Goal: Task Accomplishment & Management: Manage account settings

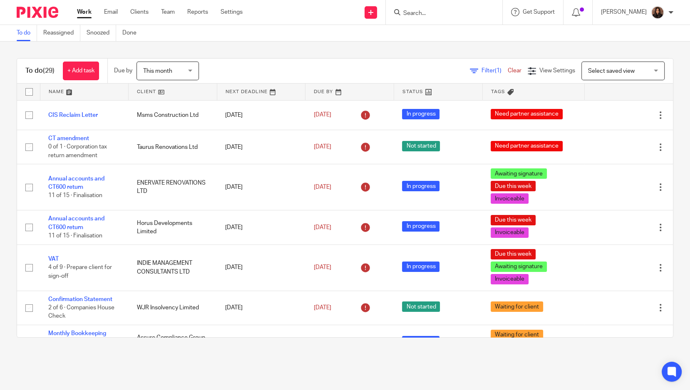
click at [470, 72] on link "Filter (1)" at bounding box center [489, 71] width 38 height 6
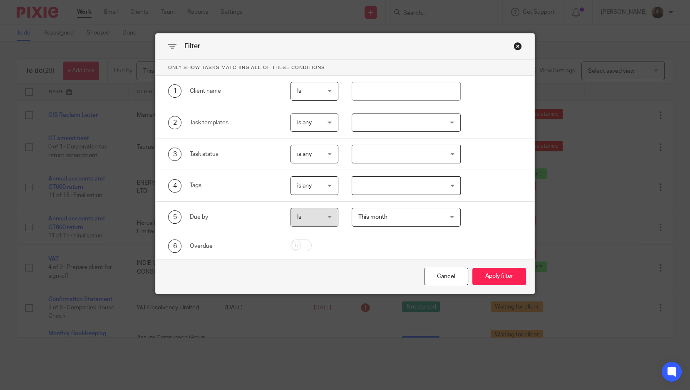
click at [394, 127] on div at bounding box center [406, 123] width 109 height 19
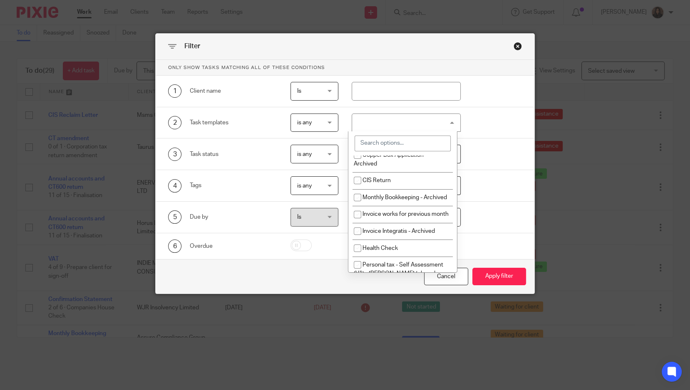
scroll to position [296, 0]
click at [395, 183] on li "CIS Return" at bounding box center [402, 180] width 109 height 17
checkbox input "true"
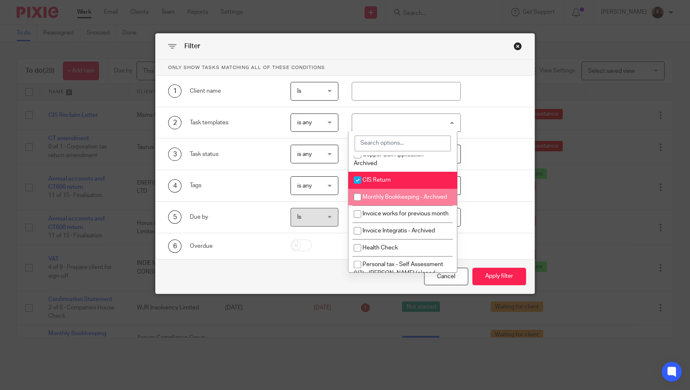
click at [504, 228] on div "5 Due by Is Is Is is This month This month Today Tomorrow This week Next week T…" at bounding box center [345, 218] width 379 height 32
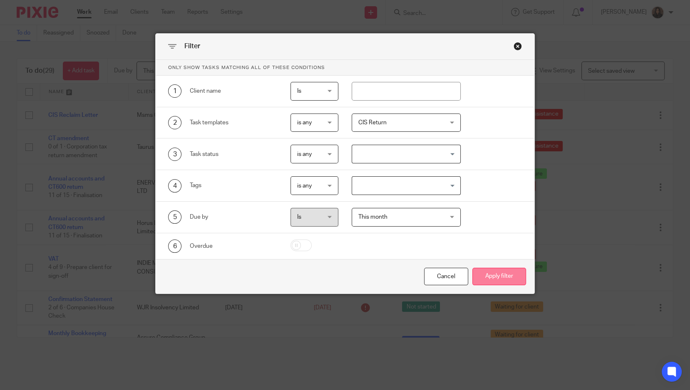
click at [503, 277] on button "Apply filter" at bounding box center [499, 277] width 54 height 18
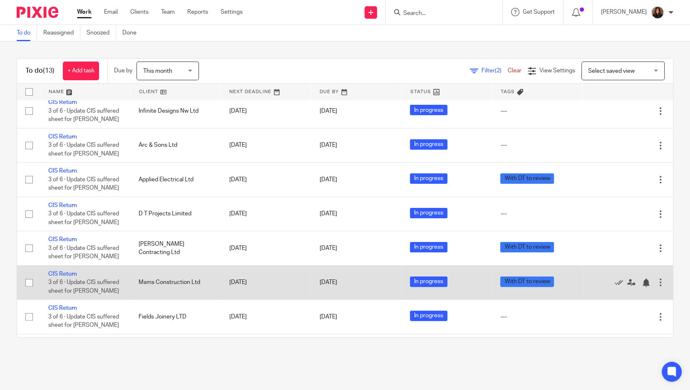
scroll to position [223, 0]
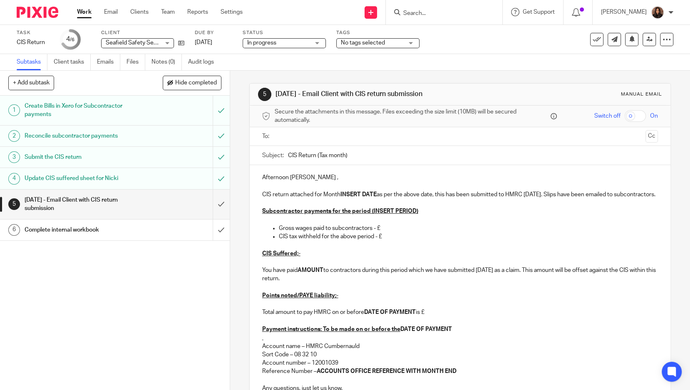
click at [310, 140] on input "text" at bounding box center [460, 137] width 365 height 10
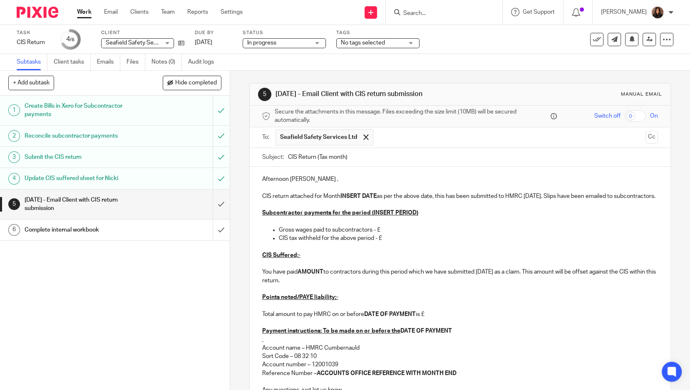
click at [351, 156] on input "CIS Return (Tax month)" at bounding box center [473, 157] width 370 height 19
type input "CIS Return (Tax month 5)"
drag, startPoint x: 304, startPoint y: 179, endPoint x: 251, endPoint y: 181, distance: 53.3
click at [251, 181] on div "Afternoon Louis , CIS return attached for Month INSERT DATE as per the above da…" at bounding box center [460, 305] width 421 height 276
drag, startPoint x: 311, startPoint y: 195, endPoint x: 286, endPoint y: 196, distance: 25.8
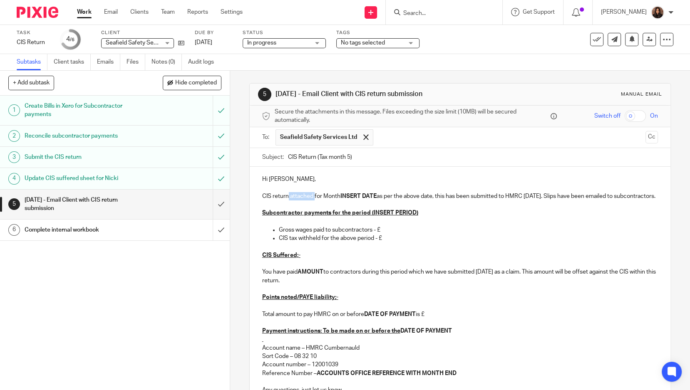
click at [286, 196] on p "CIS return attached for Month INSERT DATE as per the above date, this has been …" at bounding box center [460, 196] width 396 height 8
click at [312, 197] on p "CIS return for Month INSERT DATE as per the above date, this has been submitted…" at bounding box center [460, 196] width 396 height 8
click at [369, 195] on strong "INSERT DATE" at bounding box center [353, 197] width 36 height 6
click at [437, 195] on p "CIS return for Month ending 05/09/2025 as per the above date, this has been sub…" at bounding box center [460, 196] width 396 height 8
drag, startPoint x: 576, startPoint y: 194, endPoint x: 461, endPoint y: 197, distance: 115.8
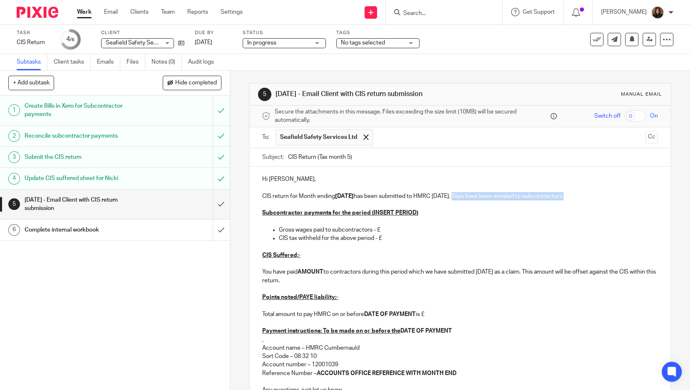
click at [461, 197] on p "CIS return for Month ending 05/09/2025 has been submitted to HMRC today. Slips …" at bounding box center [460, 196] width 396 height 8
click at [577, 195] on p "CIS return for Month ending 05/09/2025 has been submitted to HMRC today. Slips …" at bounding box center [460, 196] width 396 height 8
drag, startPoint x: 416, startPoint y: 212, endPoint x: 366, endPoint y: 213, distance: 50.0
click at [366, 213] on p "Subcontractor payments for the period (INSERT PERIOD)" at bounding box center [460, 213] width 396 height 8
click at [384, 227] on p "Gross wages paid to subcontractors - £" at bounding box center [468, 230] width 379 height 8
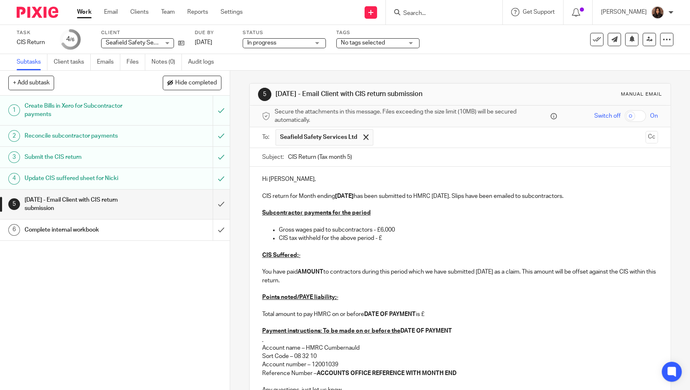
click at [387, 233] on p "Gross wages paid to subcontractors - £6,000" at bounding box center [468, 230] width 379 height 8
click at [381, 236] on p "CIS tax withheld for the above period - £" at bounding box center [468, 238] width 379 height 8
click at [395, 224] on p at bounding box center [460, 222] width 396 height 8
click at [393, 226] on p "Gross wages paid to subcontractors - £6,000" at bounding box center [468, 230] width 379 height 8
click at [298, 252] on p "CIS Suffered;-" at bounding box center [460, 255] width 396 height 8
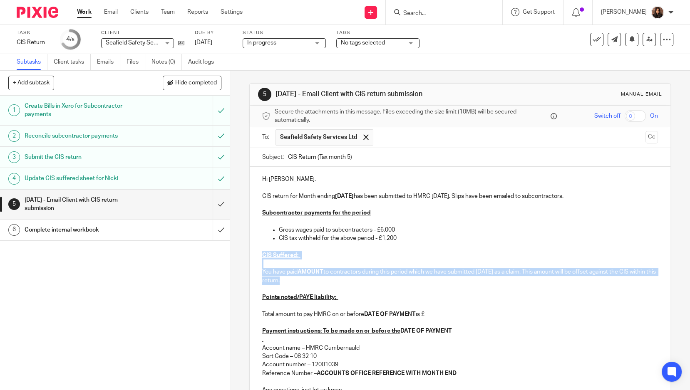
drag, startPoint x: 291, startPoint y: 278, endPoint x: 243, endPoint y: 256, distance: 52.5
click at [243, 256] on div "5 2 days later - Email Client with CIS return submission Manual email Secure th…" at bounding box center [460, 231] width 460 height 320
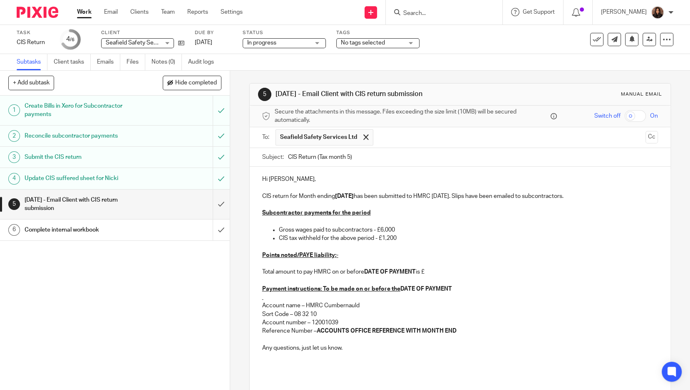
click at [294, 254] on u "Points noted/PAYE liability;-" at bounding box center [300, 256] width 76 height 6
click at [297, 253] on u "Points noted/PAYE liability;-" at bounding box center [300, 256] width 76 height 6
click at [413, 271] on strong "DATE OF PAYMENT" at bounding box center [390, 272] width 52 height 6
click at [435, 273] on p "Total amount to pay HMRC on or before 19th September 2025 is £" at bounding box center [460, 272] width 396 height 8
click at [298, 276] on p "Total amount to pay HMRC on or before 19th September 2025 is £2,737.47 - this i…" at bounding box center [460, 272] width 396 height 8
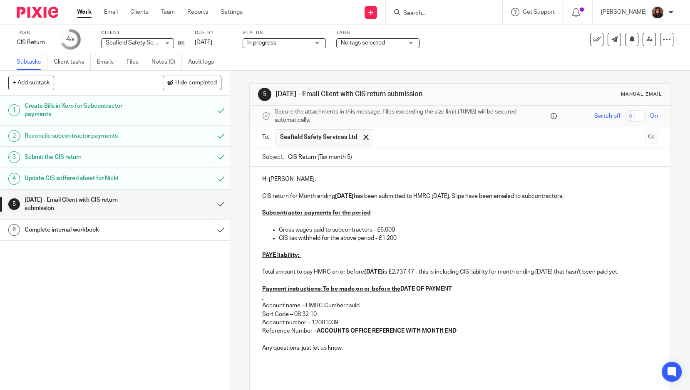
click at [448, 292] on strong "Payment instructions: To be made on or before the DATE OF PAYMENT" at bounding box center [357, 289] width 190 height 6
drag, startPoint x: 402, startPoint y: 338, endPoint x: 314, endPoint y: 339, distance: 87.8
click at [317, 334] on strong "ACCOUNTS OFFICE REFERENCE WITH MONTH END" at bounding box center [387, 331] width 140 height 6
drag, startPoint x: 370, startPoint y: 338, endPoint x: 315, endPoint y: 338, distance: 54.9
click at [315, 335] on p "Reference Number – WITH MONTH END" at bounding box center [460, 331] width 396 height 8
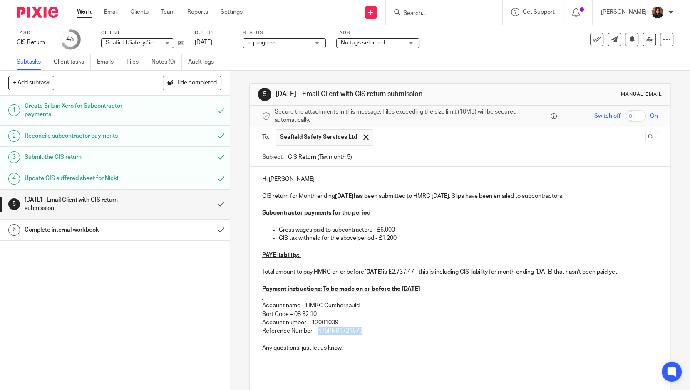
drag, startPoint x: 363, startPoint y: 336, endPoint x: 314, endPoint y: 336, distance: 48.3
click at [314, 335] on p "Reference Number – 475PN01721679" at bounding box center [460, 331] width 396 height 8
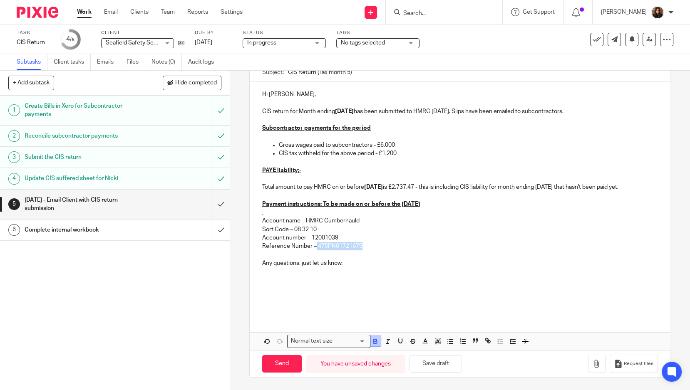
click at [374, 340] on icon "button" at bounding box center [375, 341] width 3 height 2
click at [382, 251] on p "Reference Number – 475PN01721679" at bounding box center [460, 246] width 396 height 8
click at [352, 266] on p "Any questions, just let us know." at bounding box center [460, 263] width 396 height 8
click at [264, 324] on div "Hi Lou, CIS return for Month ending 05/09/2025 has been submitted to HMRC today…" at bounding box center [460, 216] width 421 height 268
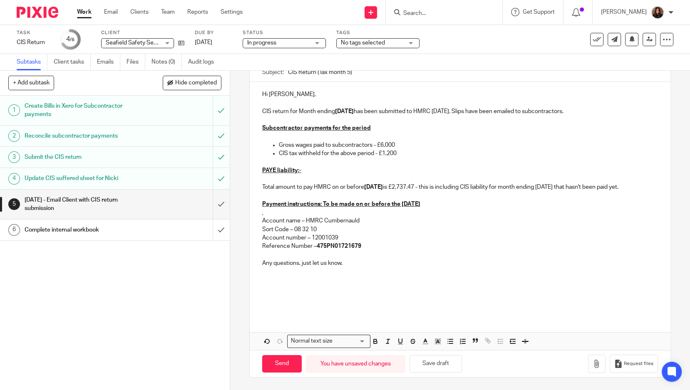
click at [264, 317] on div "Hi Lou, CIS return for Month ending 05/09/2025 has been submitted to HMRC today…" at bounding box center [460, 216] width 421 height 268
click at [269, 304] on p at bounding box center [460, 305] width 396 height 8
drag, startPoint x: 345, startPoint y: 263, endPoint x: 299, endPoint y: 266, distance: 46.3
click at [299, 266] on p "Any questions, just let us know." at bounding box center [460, 263] width 396 height 8
click at [262, 313] on div "Hi Lou, CIS return for Month ending 05/09/2025 has been submitted to HMRC today…" at bounding box center [460, 199] width 421 height 234
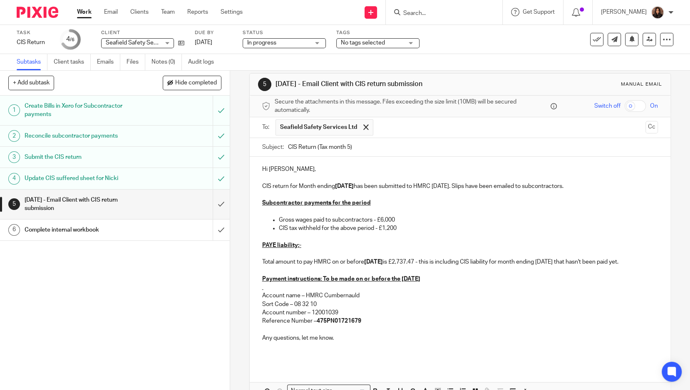
scroll to position [0, 0]
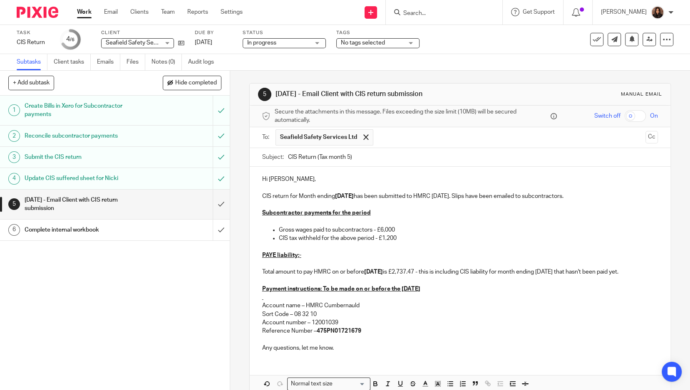
click at [379, 161] on input "CIS Return (Tax month 5)" at bounding box center [473, 157] width 370 height 19
type input "CIS Return (Tax month 5) - Seafield Safety"
click at [458, 192] on p "CIS return for Month ending 05/09/2025 has been submitted to HMRC today. Slips …" at bounding box center [460, 196] width 396 height 8
click at [377, 271] on strong "19th September 2025" at bounding box center [373, 272] width 19 height 6
click at [383, 270] on strong "22nd September 2025" at bounding box center [373, 272] width 19 height 6
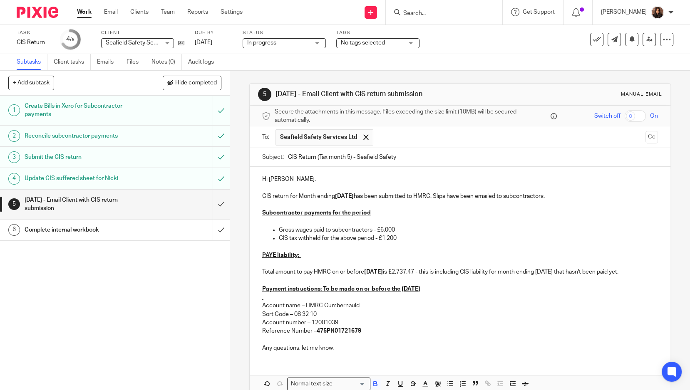
click at [383, 270] on strong "22nd September 2025" at bounding box center [373, 272] width 19 height 6
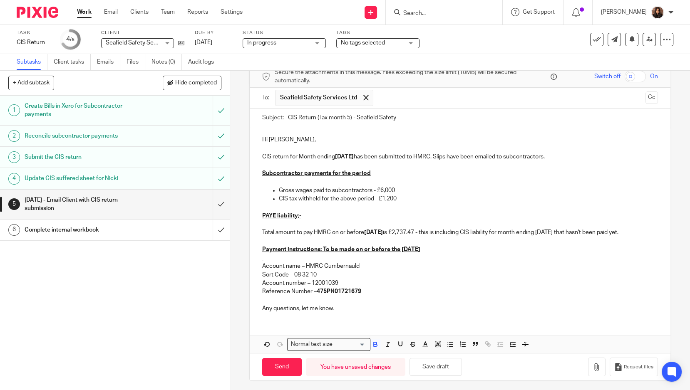
scroll to position [49, 0]
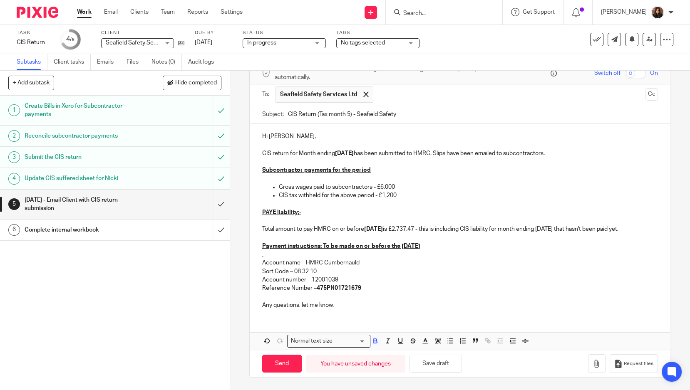
click at [411, 246] on u "Payment instructions: To be made on or before the 19th September 2025" at bounding box center [341, 246] width 158 height 6
click at [420, 247] on u "Payment instructions: To be made on or before the 22nd September 2025" at bounding box center [341, 246] width 158 height 6
click at [296, 230] on p "Total amount to pay HMRC on or before 22nd October 2025 is £2,737.47 - this is …" at bounding box center [460, 229] width 396 height 8
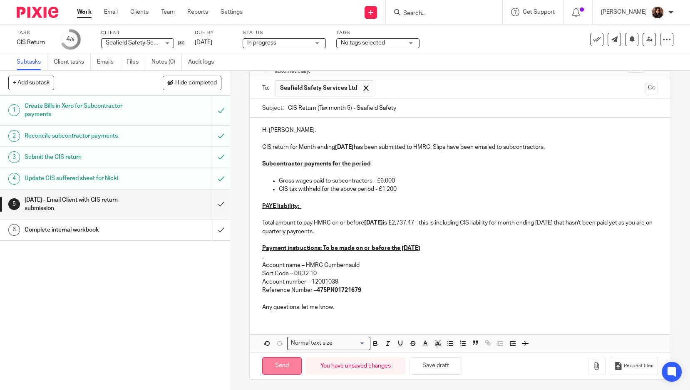
click at [279, 363] on input "Send" at bounding box center [282, 367] width 40 height 18
type input "Sent"
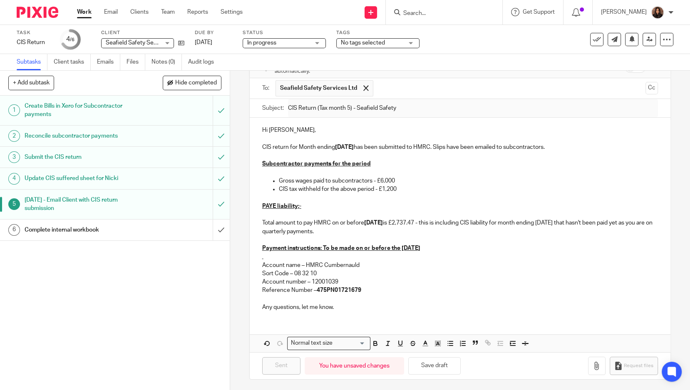
click at [172, 227] on div "Complete internal workbook" at bounding box center [115, 230] width 180 height 12
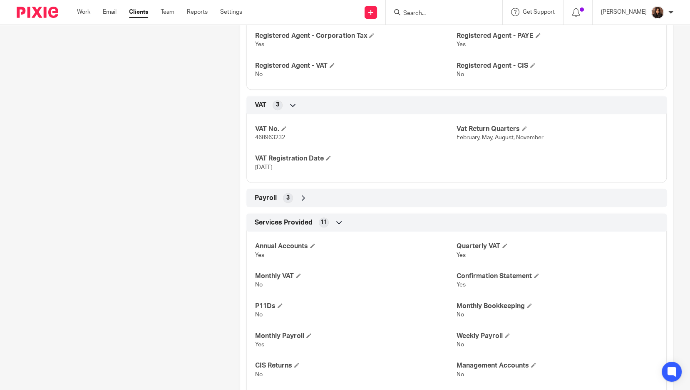
scroll to position [751, 0]
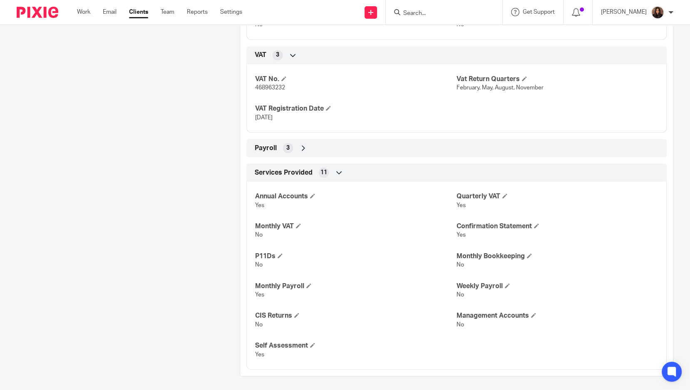
click at [302, 144] on icon at bounding box center [303, 148] width 8 height 8
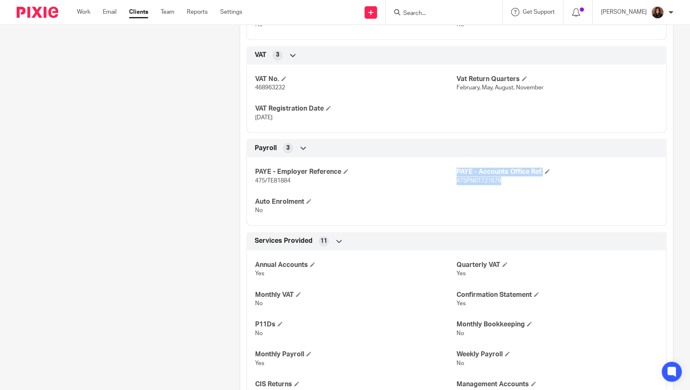
drag, startPoint x: 500, startPoint y: 176, endPoint x: 452, endPoint y: 179, distance: 48.8
click at [452, 179] on div "PAYE - Employer Reference 475/TE81884 PAYE - Accounts Office Ref. 475PN01721679…" at bounding box center [456, 188] width 420 height 75
drag, startPoint x: 452, startPoint y: 179, endPoint x: 457, endPoint y: 179, distance: 5.8
click at [457, 179] on span "475PN01721679" at bounding box center [479, 181] width 45 height 6
click at [449, 178] on p "475/TE81884" at bounding box center [355, 181] width 201 height 8
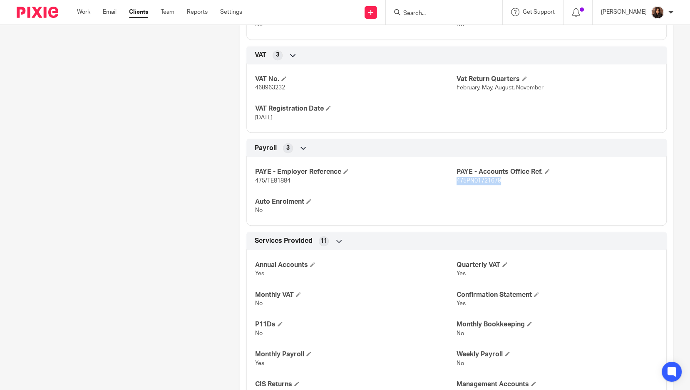
drag, startPoint x: 453, startPoint y: 178, endPoint x: 498, endPoint y: 181, distance: 45.1
click at [498, 181] on p "475PN01721679" at bounding box center [557, 181] width 201 height 8
drag, startPoint x: 498, startPoint y: 181, endPoint x: 483, endPoint y: 176, distance: 15.9
copy span "475PN01721679"
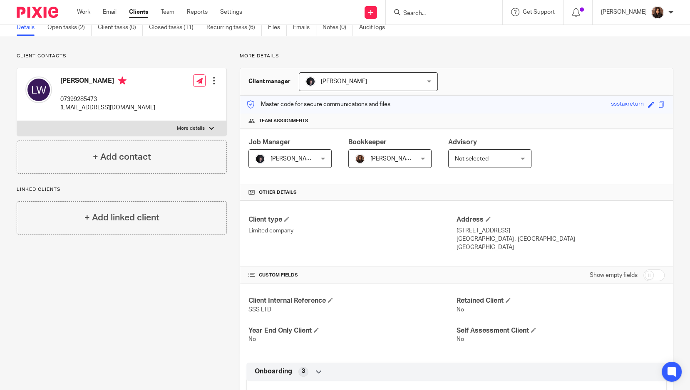
scroll to position [0, 0]
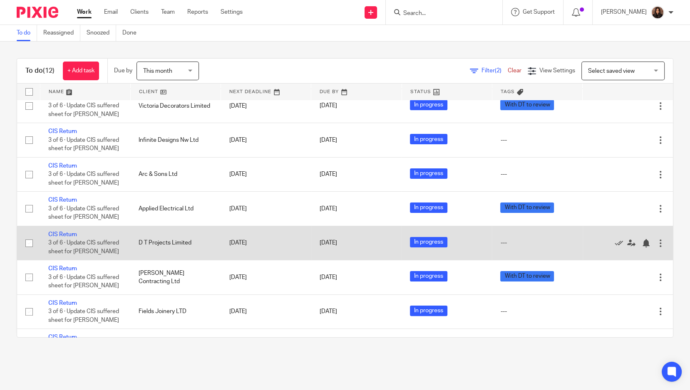
scroll to position [180, 0]
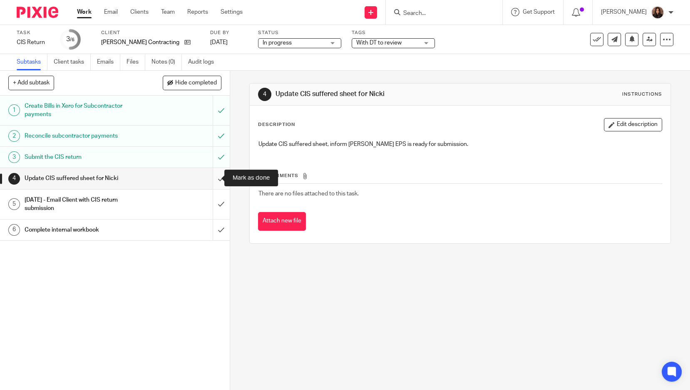
click at [212, 178] on input "submit" at bounding box center [115, 178] width 230 height 21
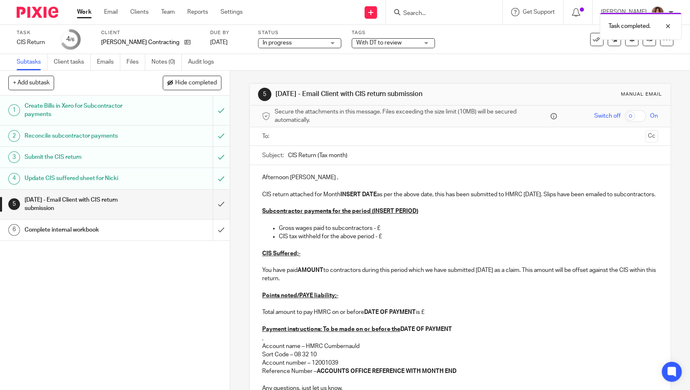
click at [309, 142] on ul at bounding box center [461, 137] width 370 height 14
click at [306, 136] on input "text" at bounding box center [460, 137] width 365 height 10
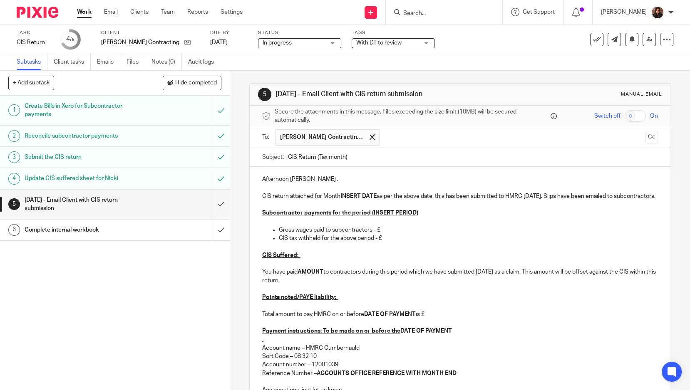
click at [342, 157] on input "CIS Return (Tax month)" at bounding box center [473, 157] width 370 height 19
click at [373, 157] on input "CIS Return (Tax month 5)" at bounding box center [473, 157] width 370 height 19
type input "CIS Return (Tax month 5) - [PERSON_NAME] Contracting."
drag, startPoint x: 313, startPoint y: 177, endPoint x: 255, endPoint y: 179, distance: 57.9
click at [255, 179] on div "Afternoon Marcus , CIS return attached for Month INSERT DATE as per the above d…" at bounding box center [460, 305] width 421 height 276
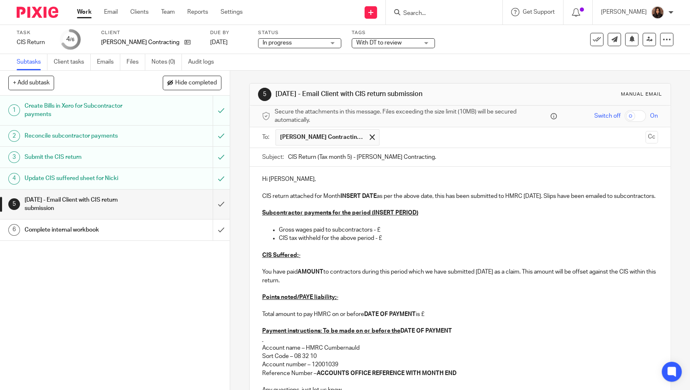
click at [312, 194] on p "CIS return attached for Month INSERT DATE as per the above date, this has been …" at bounding box center [460, 196] width 396 height 8
click at [312, 196] on p "CIS return for Month INSERT DATE as per the above date, this has been submitted…" at bounding box center [460, 196] width 396 height 8
click at [368, 194] on strong "INSERT DATE" at bounding box center [353, 197] width 36 height 6
click at [435, 196] on p "CIS return for Month ending 05/09/2025 as per the above date, this has been sub…" at bounding box center [460, 196] width 396 height 8
click at [437, 195] on p "CIS return for Month ending 05/09/2025 as per the above date, this has been sub…" at bounding box center [460, 196] width 396 height 8
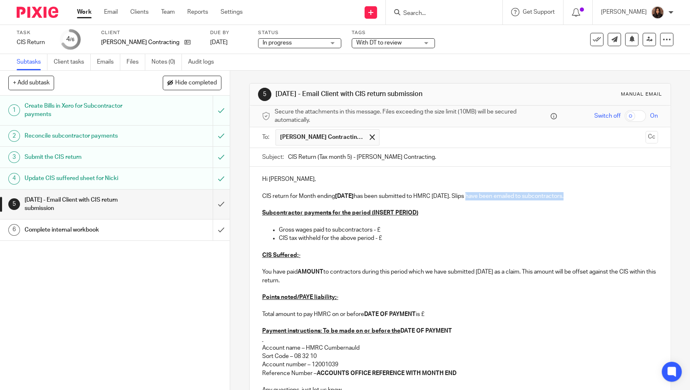
drag, startPoint x: 579, startPoint y: 195, endPoint x: 475, endPoint y: 195, distance: 103.2
click at [475, 195] on p "CIS return for Month ending 05/09/2025 has been submitted to HMRC today. Slips …" at bounding box center [460, 196] width 396 height 8
click at [459, 195] on p "CIS return for Month ending 05/09/2025 has been submitted to HMRC today. Slips …" at bounding box center [460, 196] width 396 height 8
drag, startPoint x: 407, startPoint y: 213, endPoint x: 365, endPoint y: 211, distance: 41.2
click at [365, 211] on p "Subcontractor payments for the period (INSERT PERIOD)" at bounding box center [460, 213] width 396 height 8
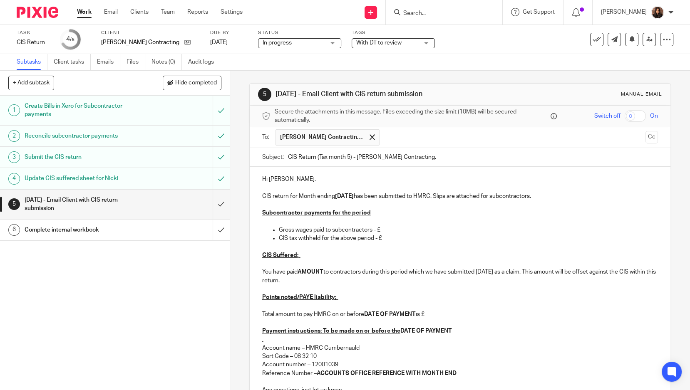
click at [391, 228] on p "Gross wages paid to subcontractors - £" at bounding box center [468, 230] width 379 height 8
click at [386, 236] on p "CIS tax withheld for the above period - £" at bounding box center [468, 238] width 379 height 8
click at [321, 270] on strong "AMOUNT" at bounding box center [311, 272] width 26 height 6
drag, startPoint x: 322, startPoint y: 271, endPoint x: 298, endPoint y: 271, distance: 24.6
click at [298, 271] on p "You have paid £2,054.82 to contractors during this period which we have submitt…" at bounding box center [460, 276] width 396 height 17
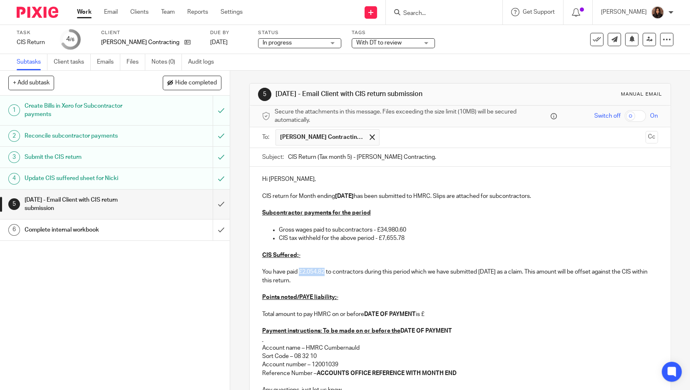
scroll to position [125, 0]
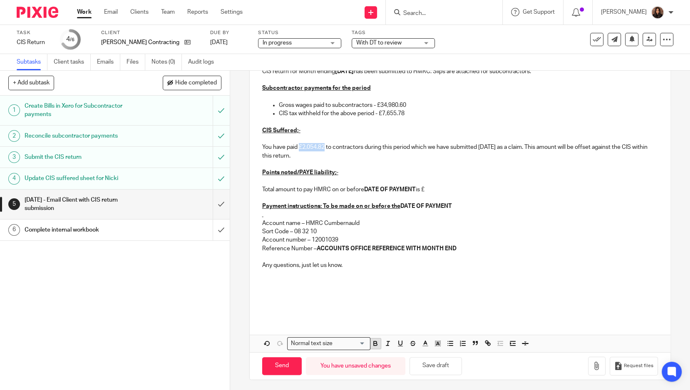
click at [375, 339] on button "button" at bounding box center [375, 344] width 10 height 10
click at [415, 225] on p "Account name – HMRC Cumbernauld" at bounding box center [460, 223] width 396 height 8
click at [492, 146] on p "You have paid £2,054.82 to contractors during this period which we have submitt…" at bounding box center [460, 151] width 396 height 17
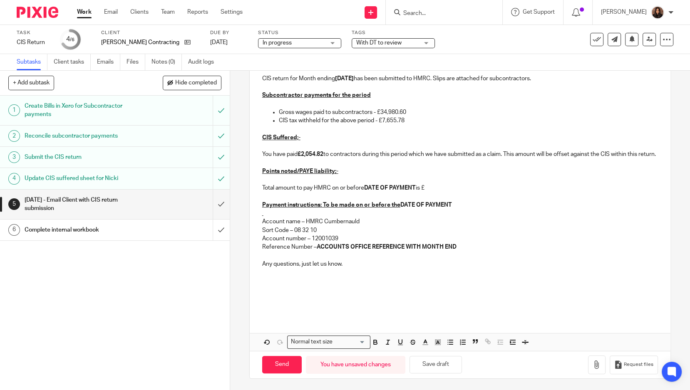
scroll to position [120, 0]
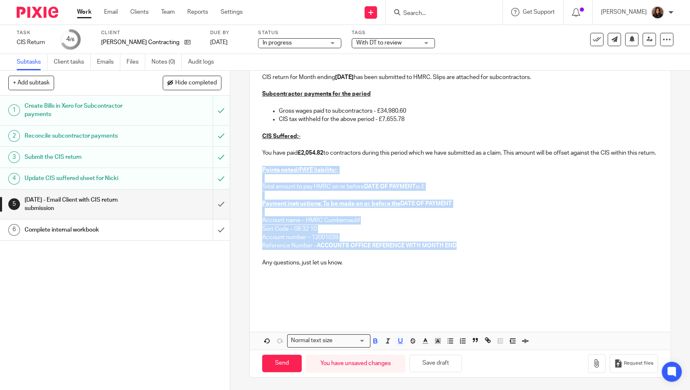
drag, startPoint x: 460, startPoint y: 253, endPoint x: 257, endPoint y: 175, distance: 217.4
click at [257, 175] on div "Hi Marcus, CIS return for Month ending 05/09/2025 has been submitted to HMRC. S…" at bounding box center [460, 182] width 421 height 268
click at [282, 191] on p "Total amount to pay HMRC on or before DATE OF PAYMENT is £" at bounding box center [460, 187] width 396 height 8
drag, startPoint x: 457, startPoint y: 252, endPoint x: 258, endPoint y: 206, distance: 203.4
click at [258, 206] on div "Hi Marcus, CIS return for Month ending 05/09/2025 has been submitted to HMRC. S…" at bounding box center [460, 182] width 421 height 268
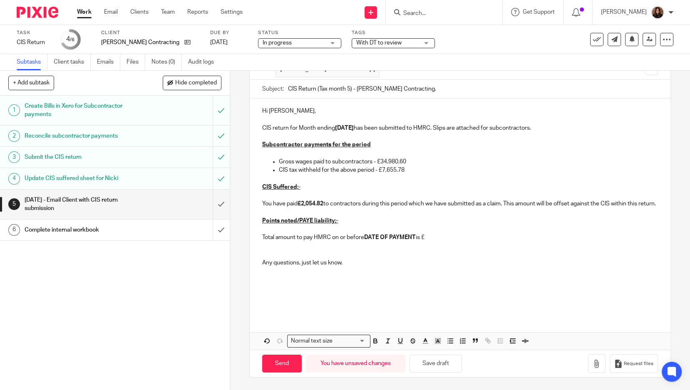
scroll to position [74, 0]
click at [293, 239] on p "Total amount to pay HMRC on or before DATE OF PAYMENT is £" at bounding box center [460, 238] width 396 height 8
click at [317, 237] on p "Total amount as of now to pay HMRC on or before DATE OF PAYMENT is £" at bounding box center [460, 238] width 396 height 8
drag, startPoint x: 319, startPoint y: 238, endPoint x: 294, endPoint y: 239, distance: 24.6
click at [294, 239] on p "Total amount as of now to pay HMRC on or before DATE OF PAYMENT is £" at bounding box center [460, 238] width 396 height 8
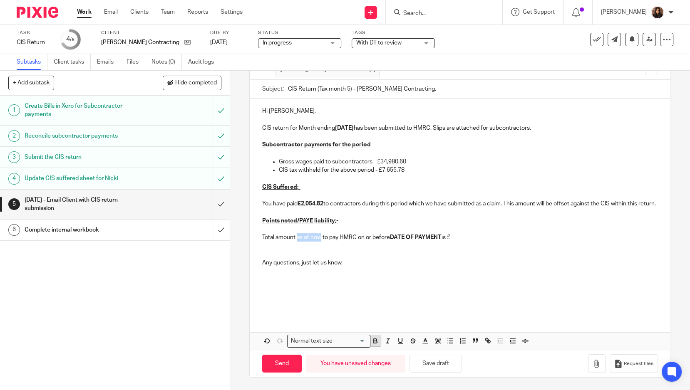
click at [374, 342] on icon "button" at bounding box center [375, 342] width 3 height 2
click at [384, 229] on p at bounding box center [460, 229] width 396 height 8
click at [441, 236] on strong "DATE OF PAYMENT" at bounding box center [415, 238] width 52 height 6
click at [460, 236] on p "Total amount as of now to pay HMRC on or before 22nd October 2025 is £" at bounding box center [460, 238] width 396 height 8
drag, startPoint x: 482, startPoint y: 238, endPoint x: 452, endPoint y: 238, distance: 30.8
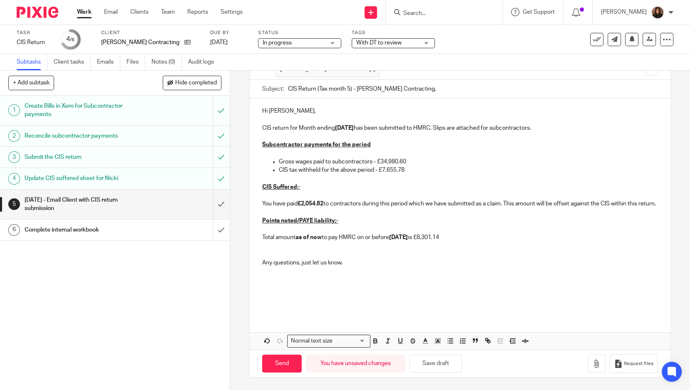
click at [452, 238] on p "Total amount as of now to pay HMRC on or before 22nd October 2025 is £8,301.14" at bounding box center [460, 238] width 396 height 8
click at [373, 339] on icon "button" at bounding box center [375, 341] width 7 height 7
click at [500, 243] on p at bounding box center [460, 246] width 396 height 8
click at [488, 236] on p "Total amount as of now to pay HMRC on or before 22nd October 2025 is £8,301.14" at bounding box center [460, 238] width 396 height 8
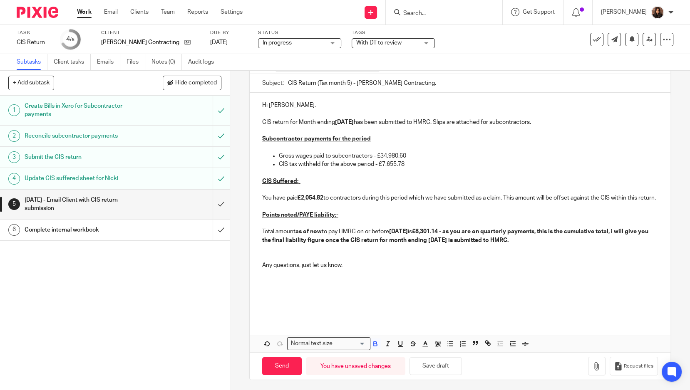
drag, startPoint x: 507, startPoint y: 246, endPoint x: 483, endPoint y: 239, distance: 24.1
click at [483, 239] on p "Total amount as of now to pay HMRC on or before 22nd October 2025 is £8,301.14 …" at bounding box center [460, 236] width 396 height 17
click at [372, 348] on icon "button" at bounding box center [375, 343] width 7 height 7
click at [542, 245] on p "Total amount as of now to pay HMRC on or before 22nd October 2025 is £8,301.14 …" at bounding box center [460, 236] width 396 height 17
click at [266, 318] on div "Hi Marcus, CIS return for Month ending 05/09/2025 has been submitted to HMRC. S…" at bounding box center [460, 206] width 421 height 226
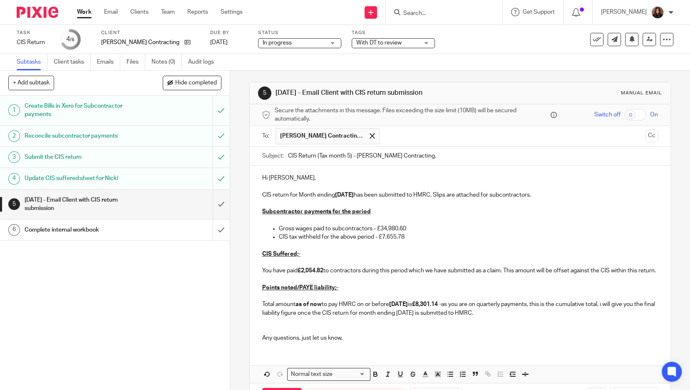
scroll to position [40, 0]
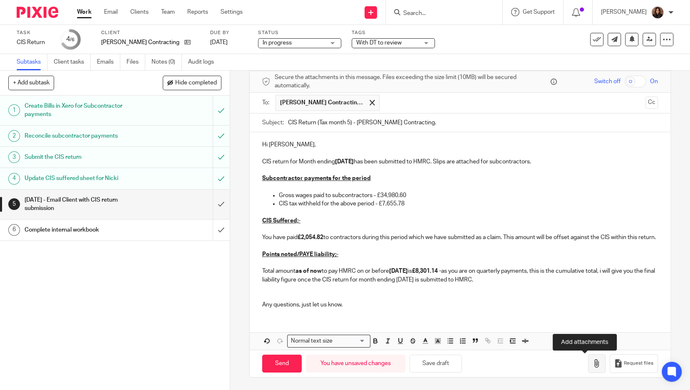
click at [593, 364] on icon "button" at bounding box center [597, 364] width 8 height 8
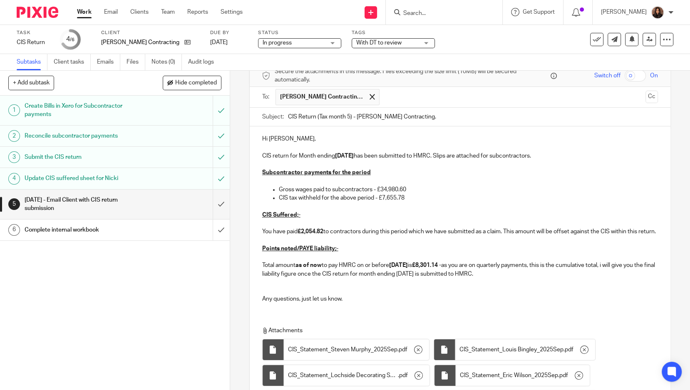
scroll to position [138, 0]
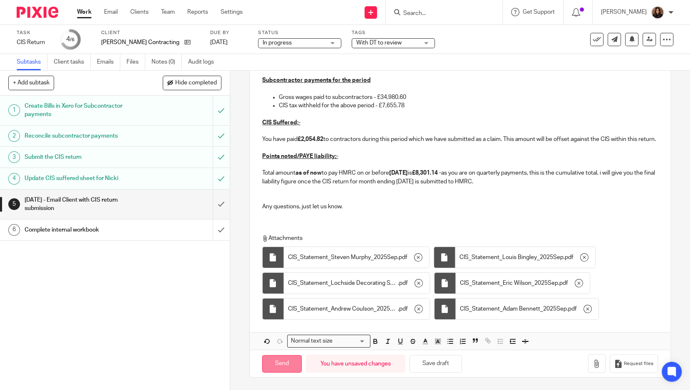
click at [286, 365] on input "Send" at bounding box center [282, 364] width 40 height 18
type input "Sent"
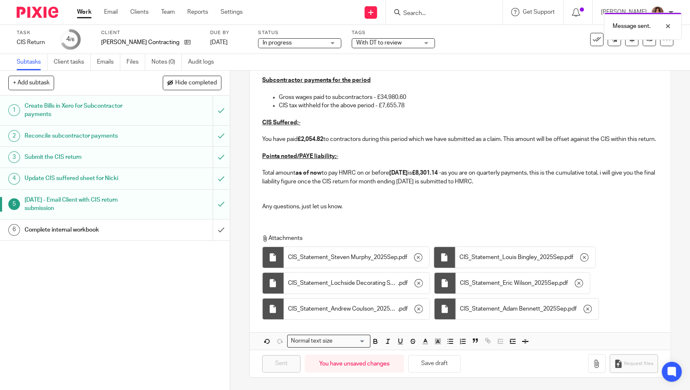
click at [179, 231] on div "Complete internal workbook" at bounding box center [115, 230] width 180 height 12
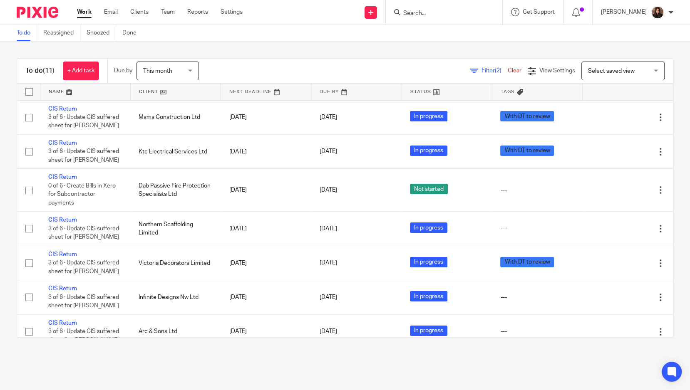
click at [464, 64] on div "Filter (2) Clear View Settings View Settings (2) Filters Clear Save Manage save…" at bounding box center [444, 71] width 460 height 19
click at [470, 67] on div "Filter (2) Clear" at bounding box center [499, 71] width 58 height 9
click at [470, 70] on icon at bounding box center [474, 71] width 8 height 8
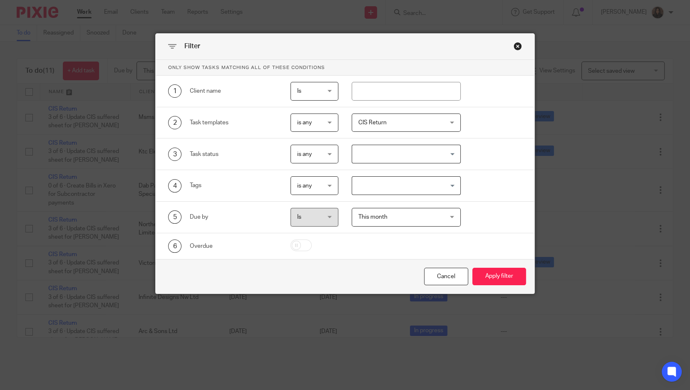
click at [423, 119] on span "CIS Return" at bounding box center [399, 122] width 82 height 17
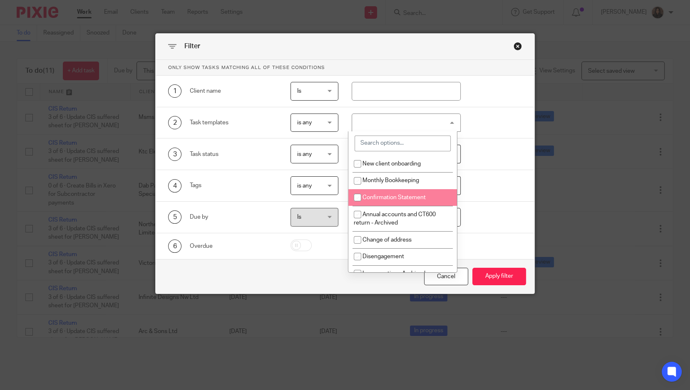
scroll to position [6, 0]
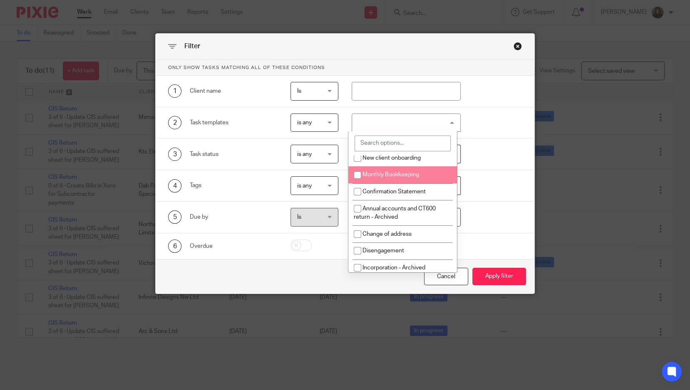
click at [415, 175] on span "Monthly Bookkeeping" at bounding box center [391, 175] width 57 height 6
checkbox input "true"
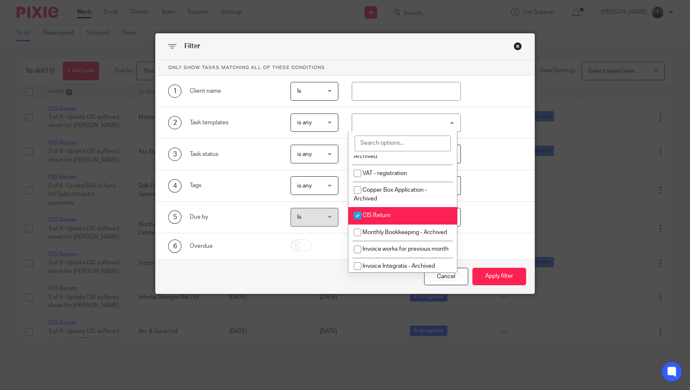
scroll to position [260, 0]
click at [410, 214] on li "CIS Return" at bounding box center [402, 216] width 109 height 17
checkbox input "false"
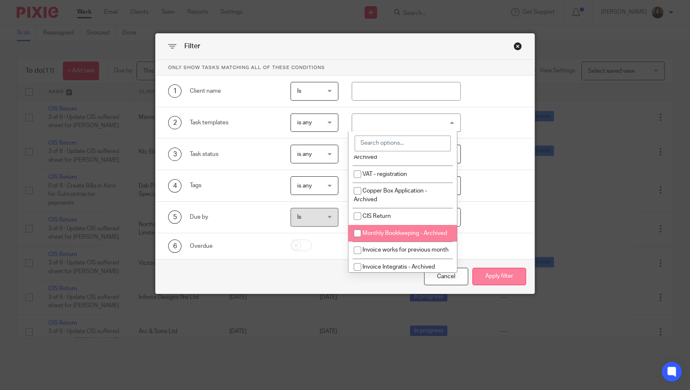
click at [492, 277] on button "Apply filter" at bounding box center [499, 277] width 54 height 18
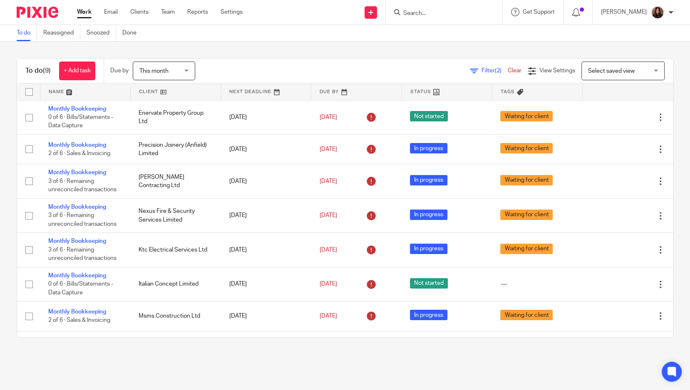
click at [402, 230] on td "In progress" at bounding box center [447, 216] width 90 height 34
click at [27, 40] on link "To do" at bounding box center [27, 33] width 20 height 16
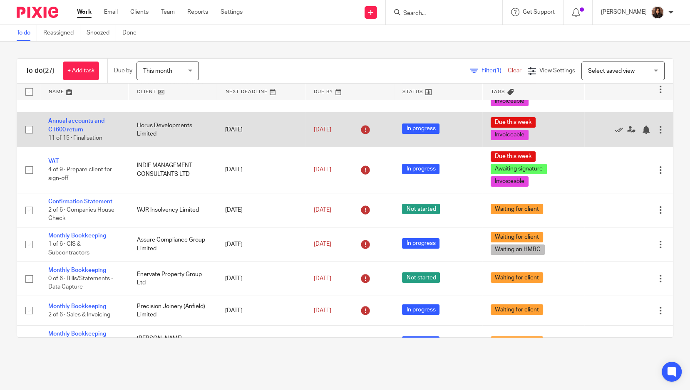
scroll to position [81, 0]
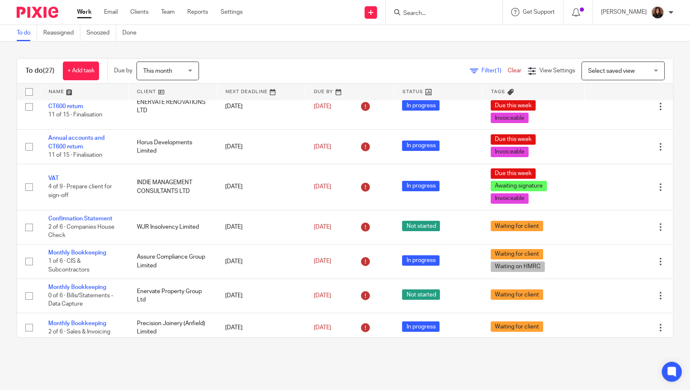
click at [495, 65] on div "Filter (1) Clear View Settings View Settings (1) Filters Clear Save Manage save…" at bounding box center [444, 71] width 460 height 19
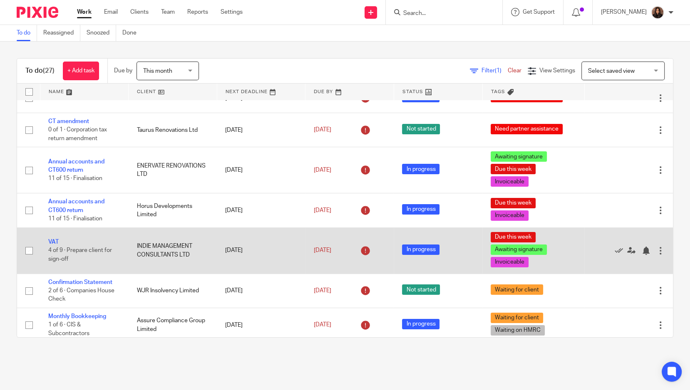
scroll to position [0, 0]
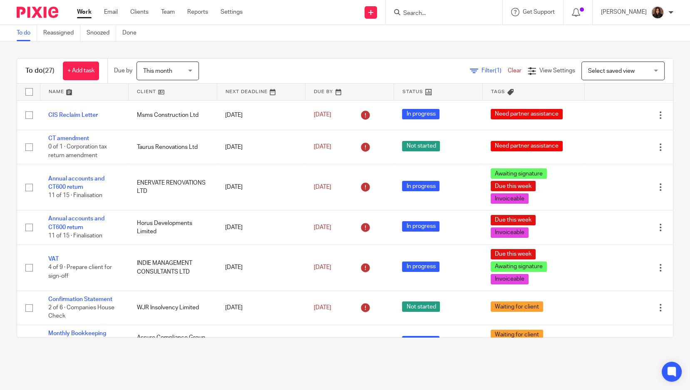
click at [434, 15] on input "Search" at bounding box center [439, 13] width 75 height 7
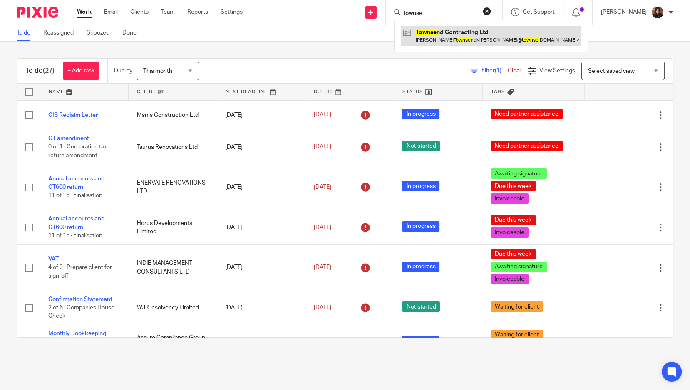
type input "townse"
click at [430, 30] on link at bounding box center [491, 35] width 181 height 19
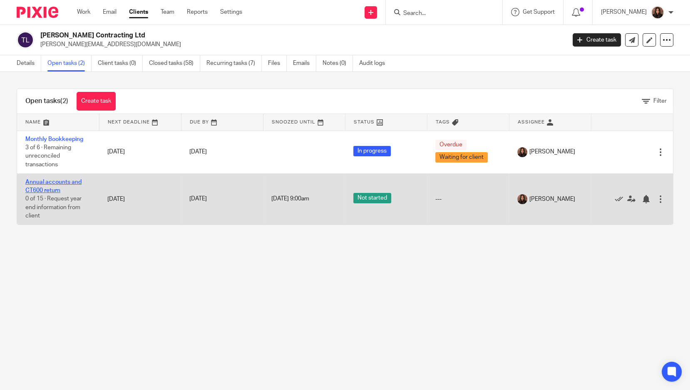
click at [66, 180] on link "Annual accounts and CT600 return" at bounding box center [53, 186] width 56 height 14
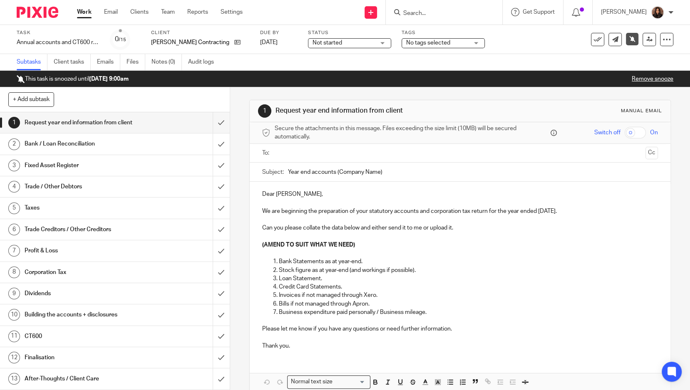
click at [640, 77] on link "Remove snooze" at bounding box center [653, 79] width 42 height 6
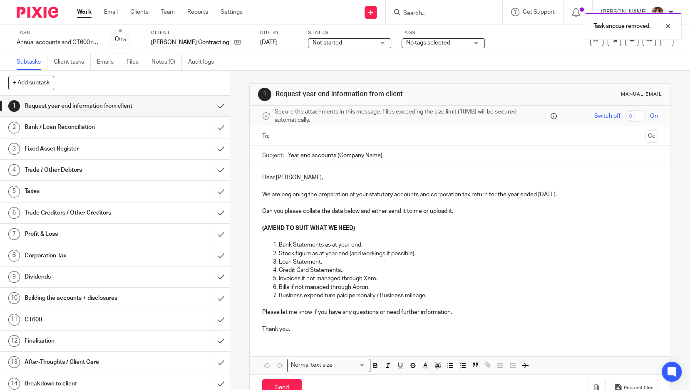
click at [304, 137] on input "text" at bounding box center [460, 137] width 365 height 10
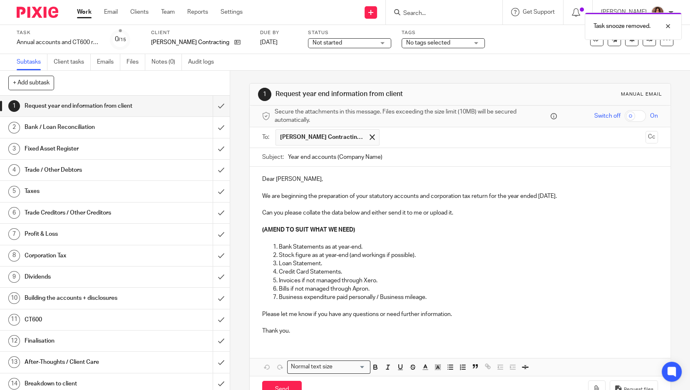
click at [334, 157] on input "Year end accounts (Company Name)" at bounding box center [473, 157] width 370 height 19
click at [403, 157] on input "Year end accounts [DATE] (Company Name)" at bounding box center [473, 157] width 370 height 19
click at [406, 158] on input "Year end accounts [DATE] (Company Name)" at bounding box center [473, 157] width 370 height 19
click at [405, 157] on input "Year end accounts [DATE] (Company Name)" at bounding box center [473, 157] width 370 height 19
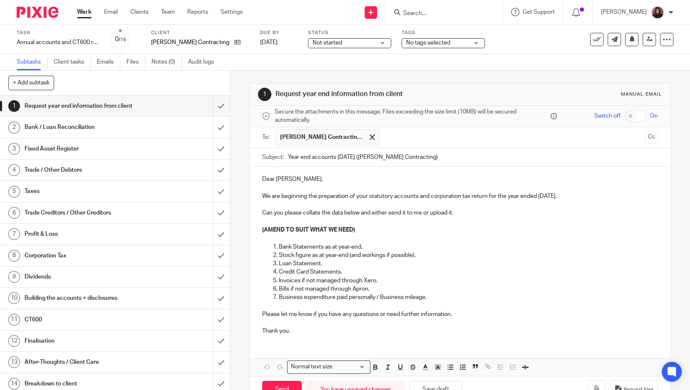
type input "Year end accounts [DATE] ([PERSON_NAME] Contracting)"
drag, startPoint x: 295, startPoint y: 174, endPoint x: 257, endPoint y: 179, distance: 38.3
click at [257, 179] on div "Dear [PERSON_NAME], We are beginning the preparation of your statutory accounts…" at bounding box center [460, 254] width 421 height 175
click at [556, 195] on p "We are beginning the preparation of your statutory accounts and corporation tax…" at bounding box center [460, 196] width 396 height 8
drag, startPoint x: 457, startPoint y: 211, endPoint x: 370, endPoint y: 214, distance: 87.1
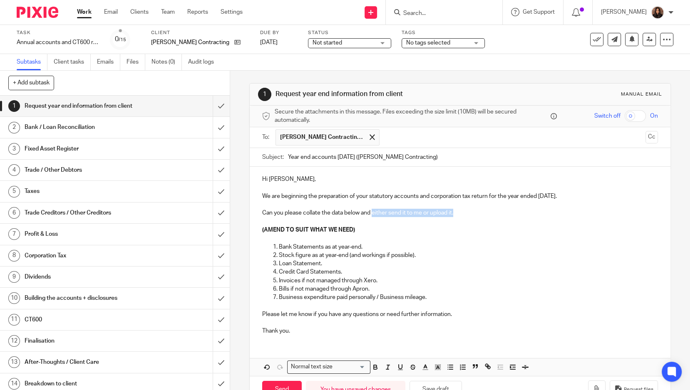
click at [370, 214] on p "Can you please collate the data below and either send it to me or upload it." at bounding box center [460, 213] width 396 height 8
drag, startPoint x: 333, startPoint y: 231, endPoint x: 254, endPoint y: 229, distance: 78.7
click at [254, 229] on div "Hi Marcus, We are beginning the preparation of your statutory accounts and corp…" at bounding box center [460, 254] width 421 height 175
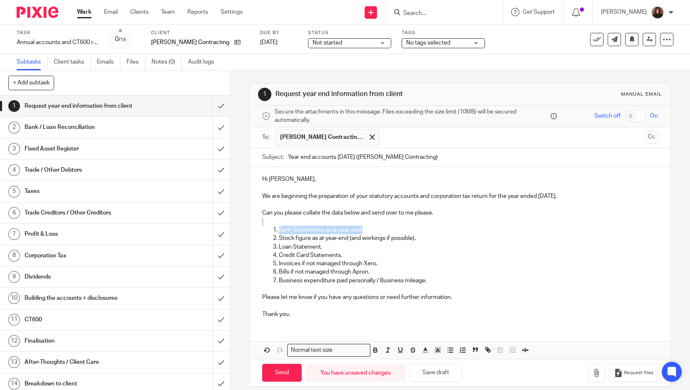
drag, startPoint x: 363, startPoint y: 228, endPoint x: 271, endPoint y: 223, distance: 91.7
click at [271, 223] on div "Hi Marcus, We are beginning the preparation of your statutory accounts and corp…" at bounding box center [460, 246] width 421 height 158
click at [371, 246] on p "Loan Statement." at bounding box center [468, 247] width 379 height 8
drag, startPoint x: 319, startPoint y: 244, endPoint x: 263, endPoint y: 243, distance: 55.8
click at [263, 243] on ol "Bank Statements as at year-end. Stock figure as at year-end (and workings if po…" at bounding box center [460, 255] width 396 height 59
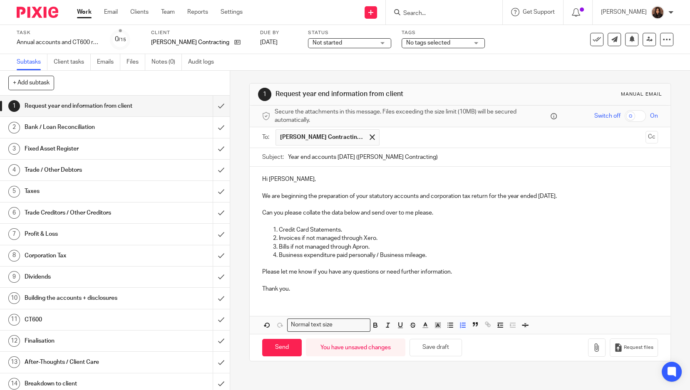
click at [338, 226] on p "Credit Card Statements." at bounding box center [468, 230] width 379 height 8
drag, startPoint x: 377, startPoint y: 237, endPoint x: 269, endPoint y: 237, distance: 107.4
click at [279, 237] on li "Invoices if not managed through Xero." at bounding box center [468, 238] width 379 height 8
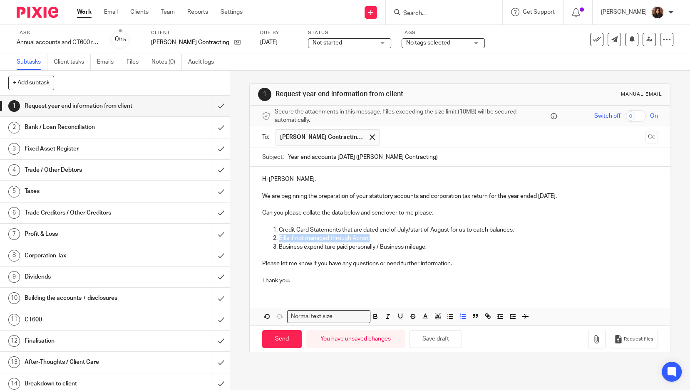
drag, startPoint x: 370, startPoint y: 237, endPoint x: 276, endPoint y: 237, distance: 94.9
click at [279, 237] on p "Bills if not managed through Apron." at bounding box center [468, 238] width 379 height 8
click at [301, 239] on p "Bills if not managed through Apron." at bounding box center [468, 238] width 379 height 8
click at [279, 236] on li "Bills if not managed through Apron." at bounding box center [468, 238] width 379 height 8
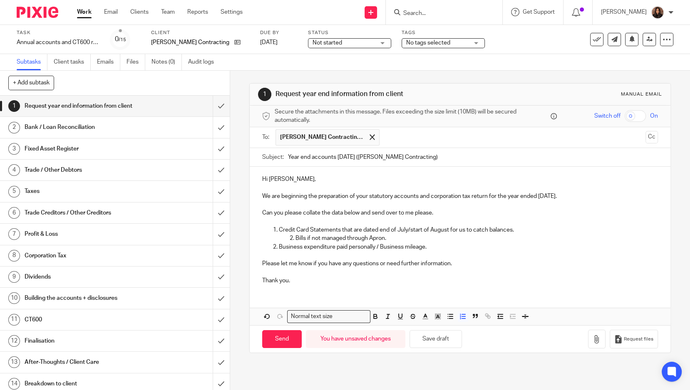
click at [279, 228] on li "Credit Card Statements that are dated end of July/start of August for us to cat…" at bounding box center [468, 234] width 379 height 17
click at [296, 236] on li "Bills if not managed through Apron." at bounding box center [477, 238] width 363 height 8
click at [366, 236] on p "Bills if not managed through Apron." at bounding box center [468, 238] width 379 height 8
drag, startPoint x: 364, startPoint y: 236, endPoint x: 293, endPoint y: 239, distance: 70.4
click at [293, 239] on p "Bills if not managed through Apron." at bounding box center [468, 238] width 379 height 8
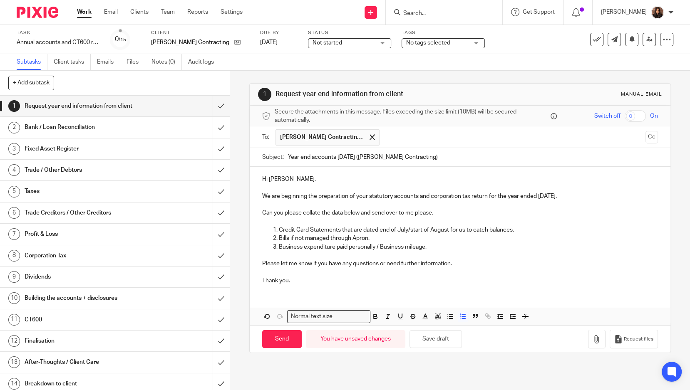
click at [372, 235] on p "Bills if not managed through Apron." at bounding box center [468, 238] width 379 height 8
drag, startPoint x: 370, startPoint y: 236, endPoint x: 286, endPoint y: 238, distance: 83.7
click at [286, 238] on p "Bills if not managed through Apron." at bounding box center [468, 238] width 379 height 8
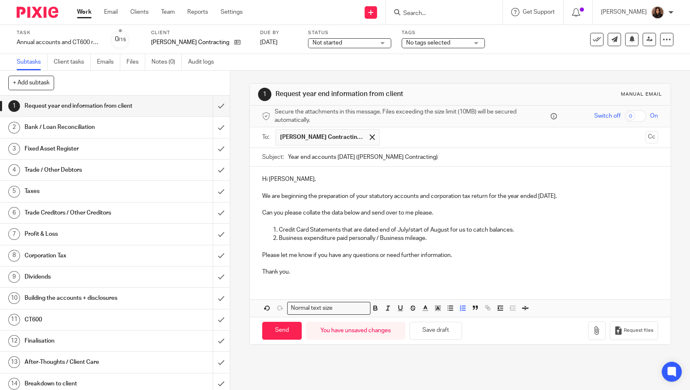
click at [426, 237] on p "Business expenditure paid personally / Business mileage." at bounding box center [468, 238] width 379 height 8
drag, startPoint x: 434, startPoint y: 236, endPoint x: 374, endPoint y: 235, distance: 60.4
click at [374, 235] on p "Business expenditure paid personally / Business mileage." at bounding box center [468, 238] width 379 height 8
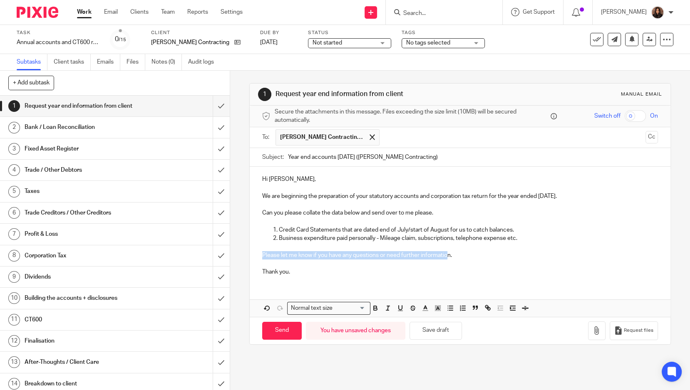
drag, startPoint x: 373, startPoint y: 254, endPoint x: 258, endPoint y: 253, distance: 114.5
click at [258, 253] on div "Hi Marcus, We are beginning the preparation of your statutory accounts and corp…" at bounding box center [460, 225] width 421 height 116
click at [402, 253] on p "Let me know if you have any questions on the above. n." at bounding box center [460, 255] width 396 height 8
click at [295, 268] on p "Thank you." at bounding box center [460, 272] width 396 height 8
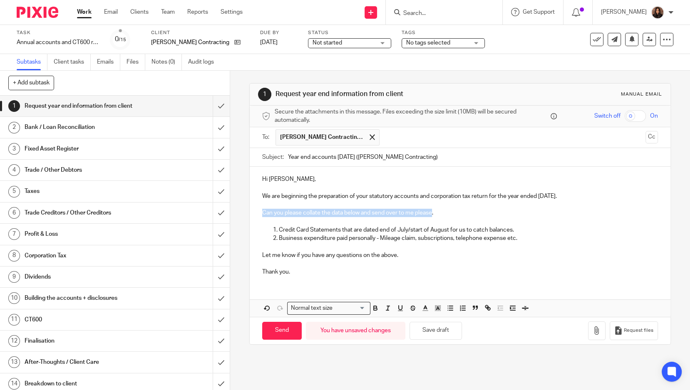
drag, startPoint x: 431, startPoint y: 211, endPoint x: 258, endPoint y: 212, distance: 173.2
click at [258, 212] on div "Hi Marcus, We are beginning the preparation of your statutory accounts and corp…" at bounding box center [460, 225] width 421 height 116
click at [373, 303] on button "button" at bounding box center [375, 308] width 10 height 10
click at [400, 305] on icon "button" at bounding box center [400, 308] width 7 height 7
click at [457, 261] on p at bounding box center [460, 264] width 396 height 8
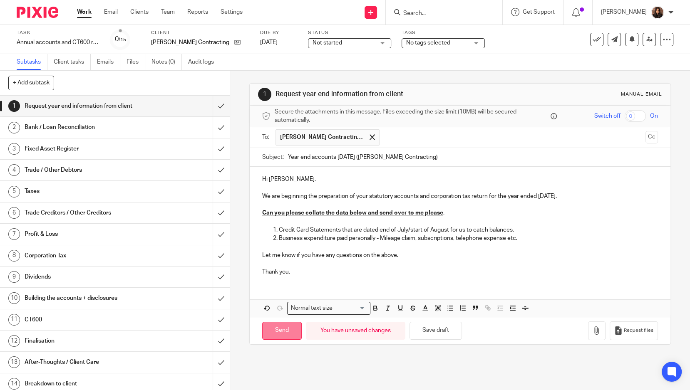
click at [283, 325] on input "Send" at bounding box center [282, 331] width 40 height 18
type input "Sent"
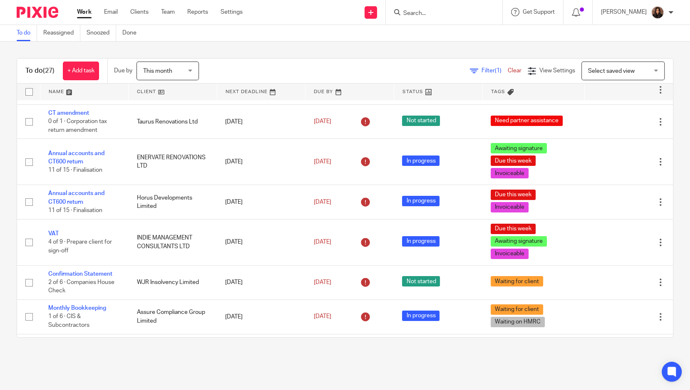
scroll to position [25, 0]
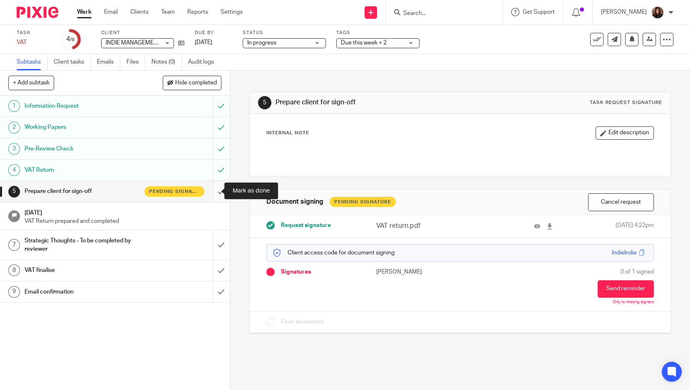
click at [211, 192] on input "submit" at bounding box center [115, 191] width 230 height 21
drag, startPoint x: 0, startPoint y: 0, endPoint x: 169, endPoint y: 245, distance: 297.7
click at [169, 245] on div "Strategic Thoughts - To be completed by reviewer" at bounding box center [115, 245] width 180 height 21
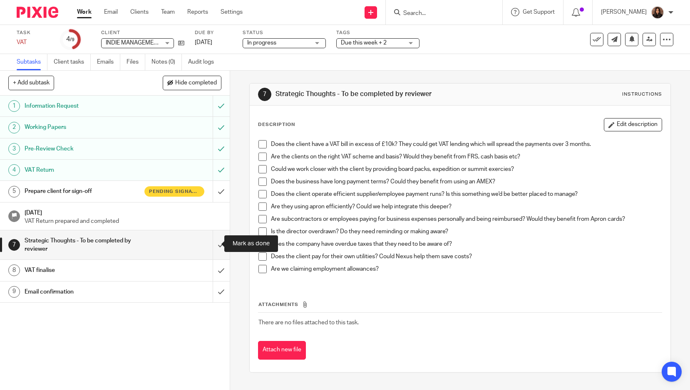
click at [212, 244] on input "submit" at bounding box center [115, 246] width 230 height 30
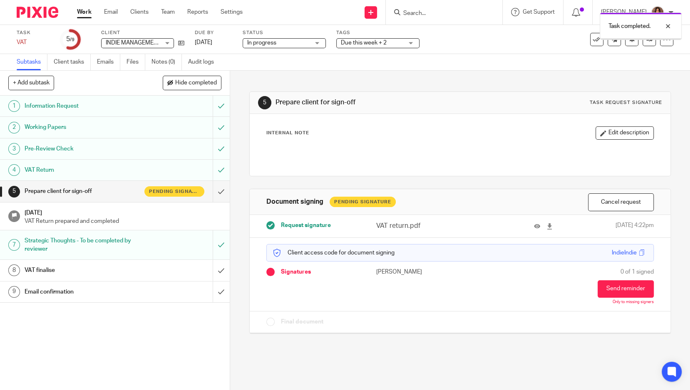
click at [173, 265] on div "VAT finalise" at bounding box center [115, 270] width 180 height 12
